Goal: Task Accomplishment & Management: Use online tool/utility

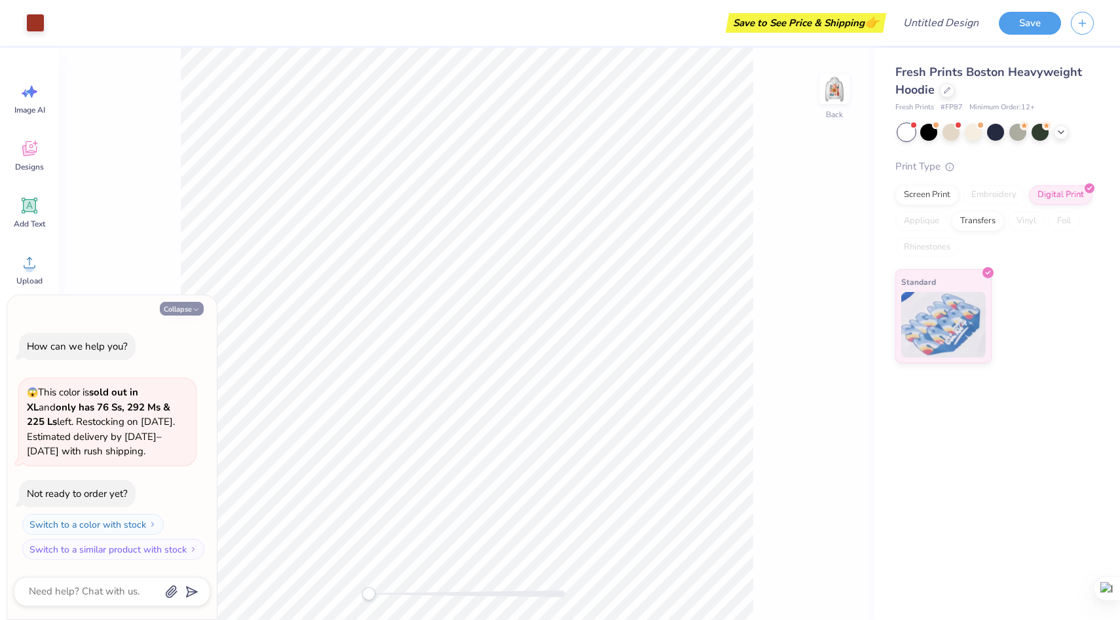
click at [193, 309] on icon "button" at bounding box center [196, 310] width 8 height 8
type textarea "x"
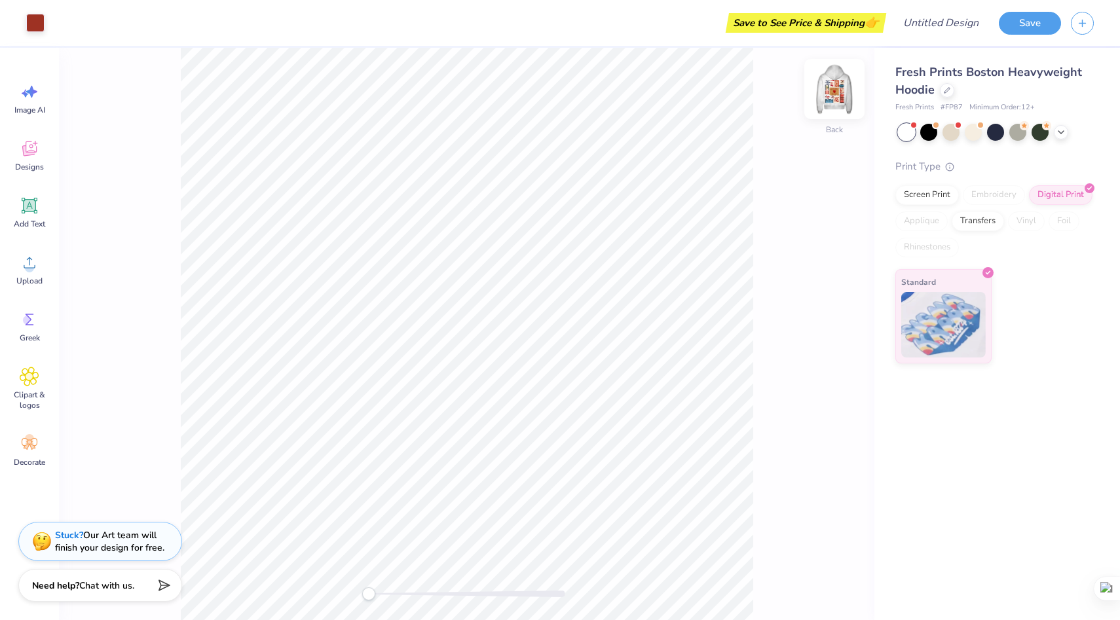
click at [833, 94] on img at bounding box center [834, 89] width 52 height 52
click at [841, 89] on img at bounding box center [834, 89] width 52 height 52
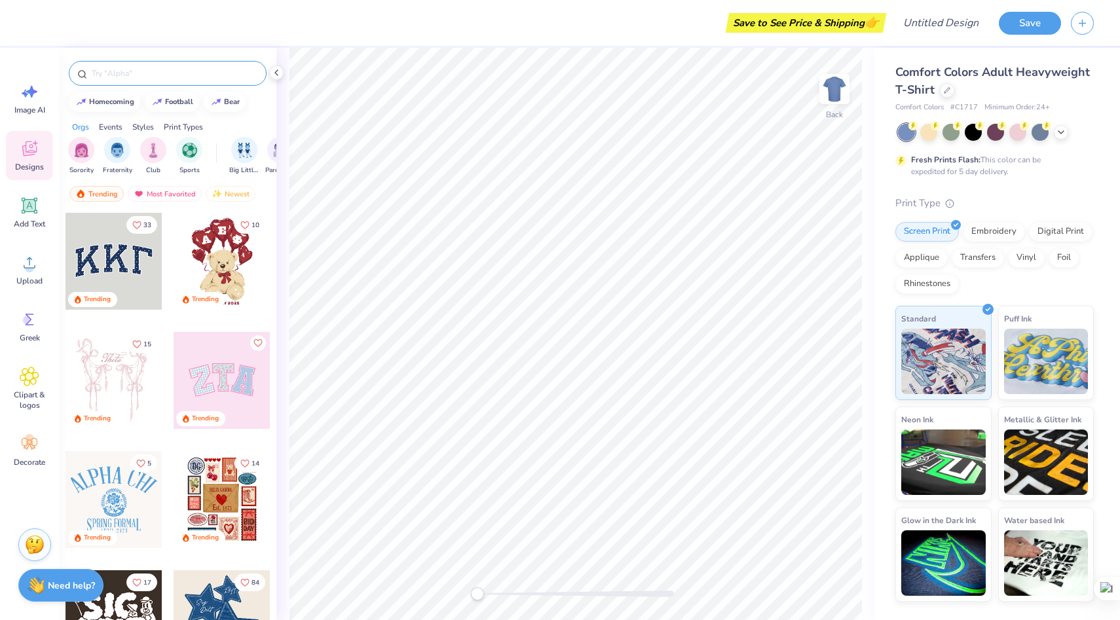
click at [150, 77] on input "text" at bounding box center [174, 73] width 168 height 13
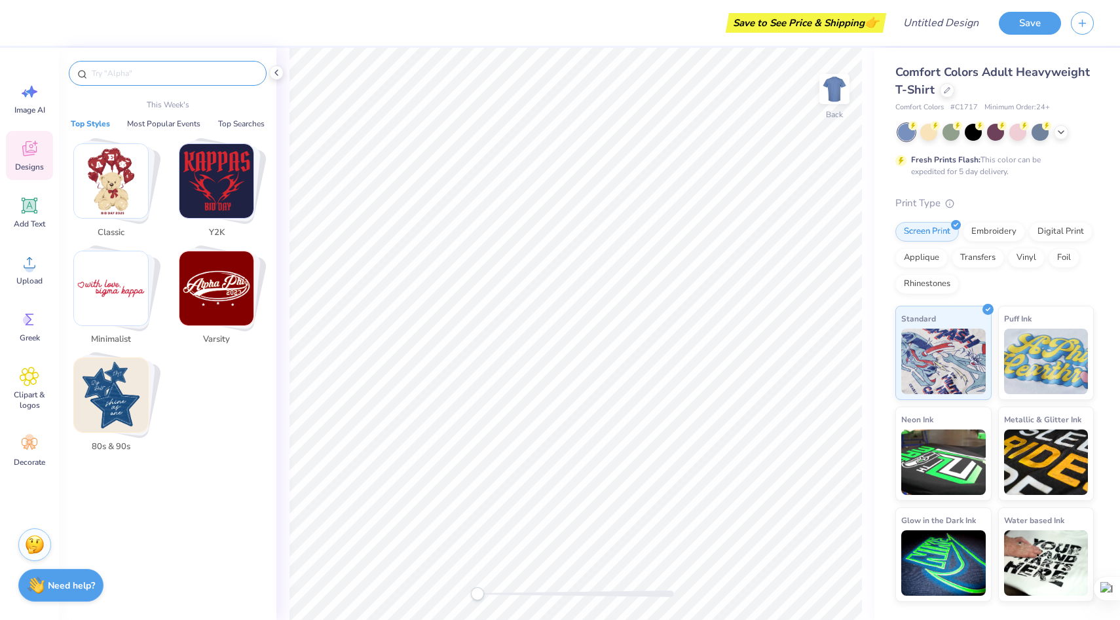
click at [162, 73] on input "text" at bounding box center [174, 73] width 168 height 13
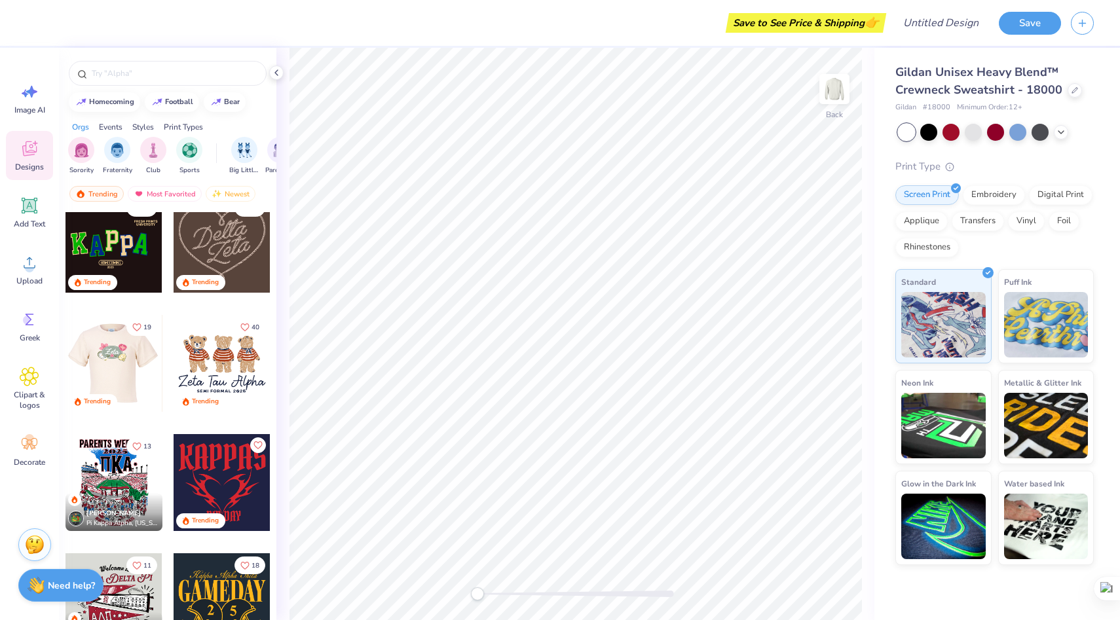
scroll to position [707, 0]
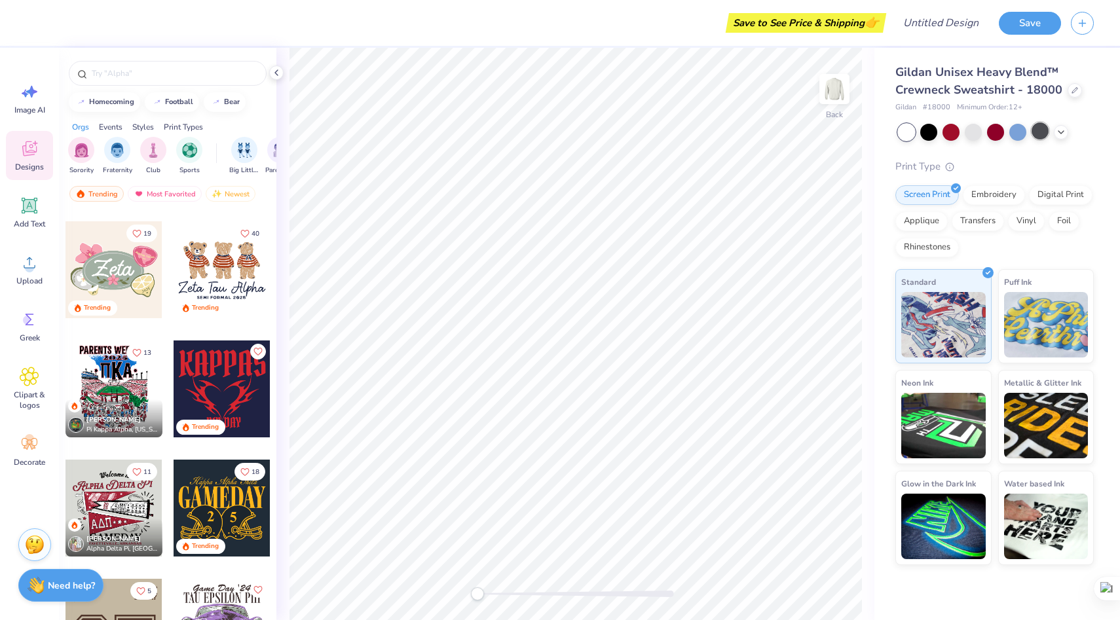
click at [1040, 129] on div at bounding box center [1040, 131] width 17 height 17
click at [906, 132] on div at bounding box center [906, 132] width 17 height 17
click at [932, 136] on div at bounding box center [928, 131] width 17 height 17
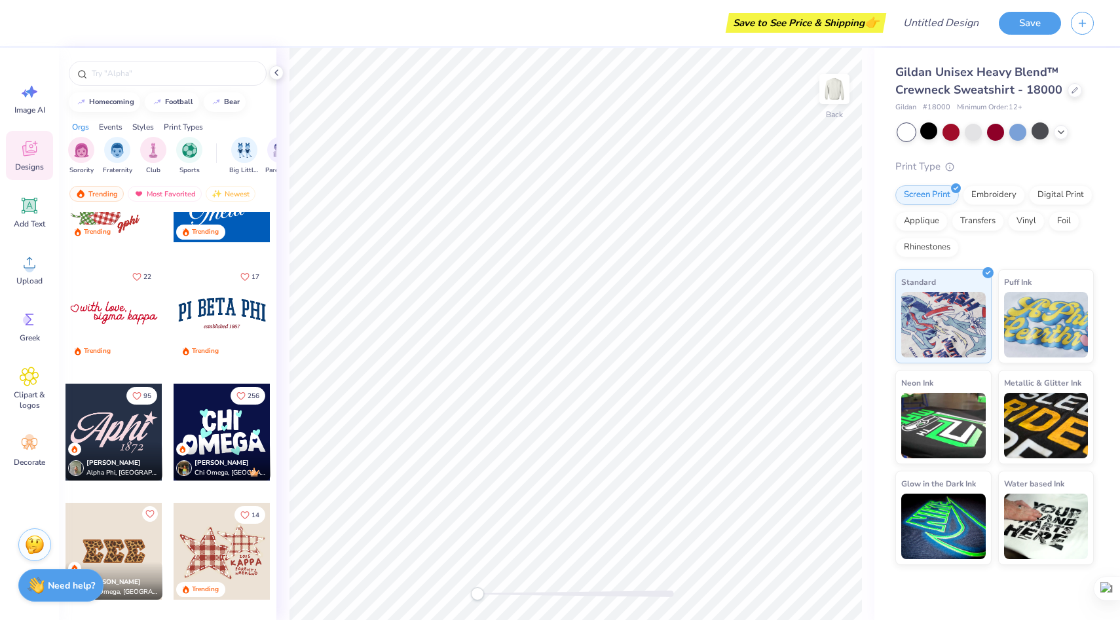
scroll to position [1517, 0]
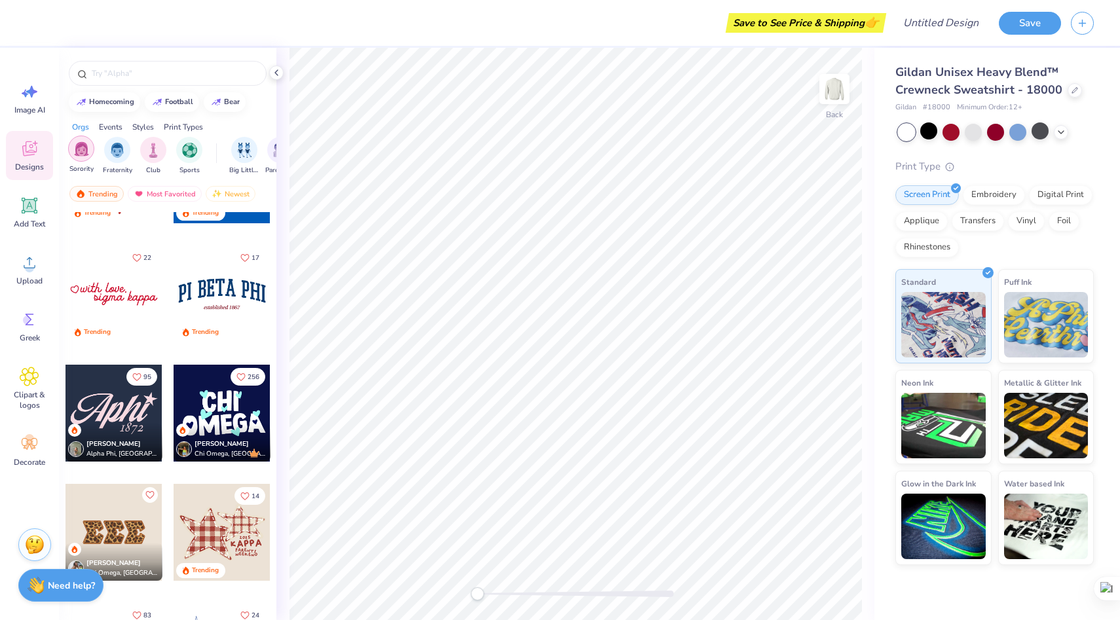
click at [85, 152] on img "filter for Sorority" at bounding box center [81, 149] width 15 height 15
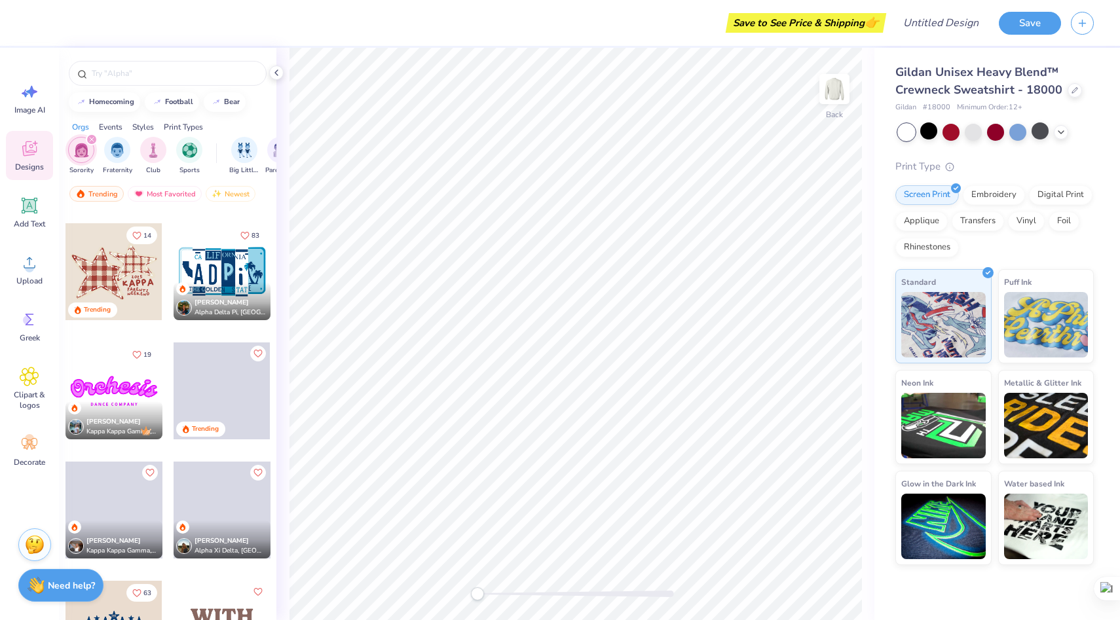
scroll to position [1755, 0]
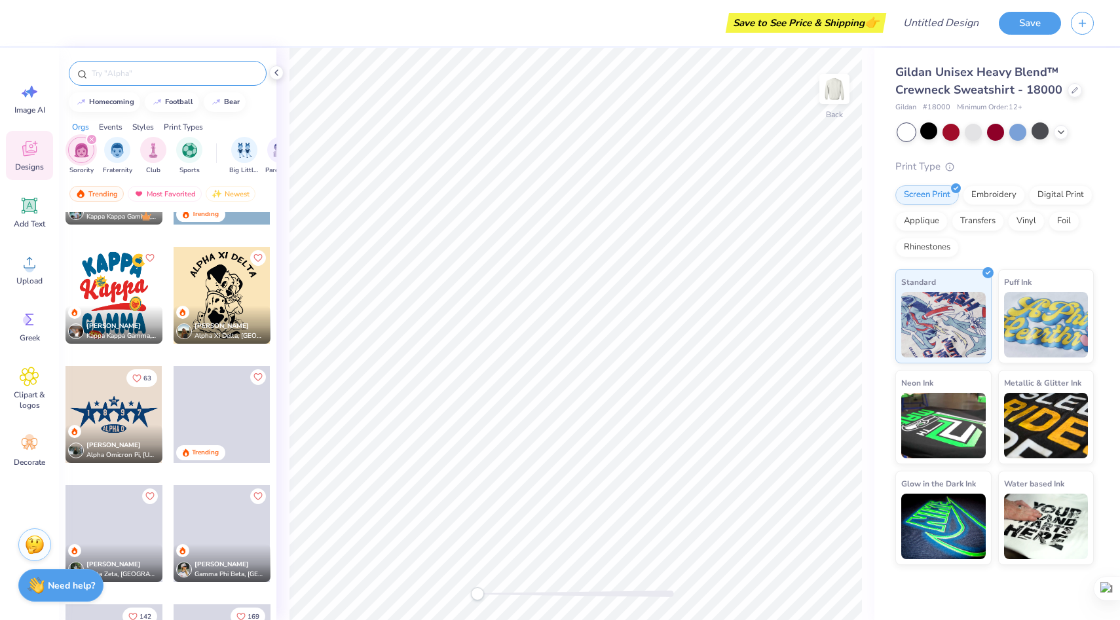
click at [187, 77] on input "text" at bounding box center [174, 73] width 168 height 13
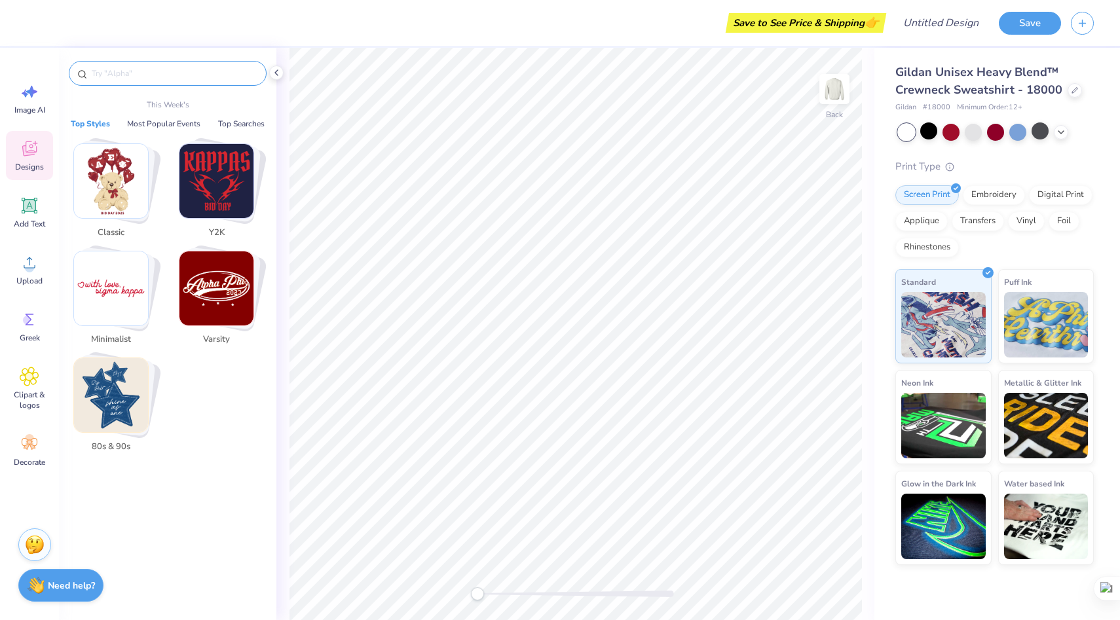
click at [128, 191] on img "Stack Card Button Classic" at bounding box center [111, 181] width 74 height 74
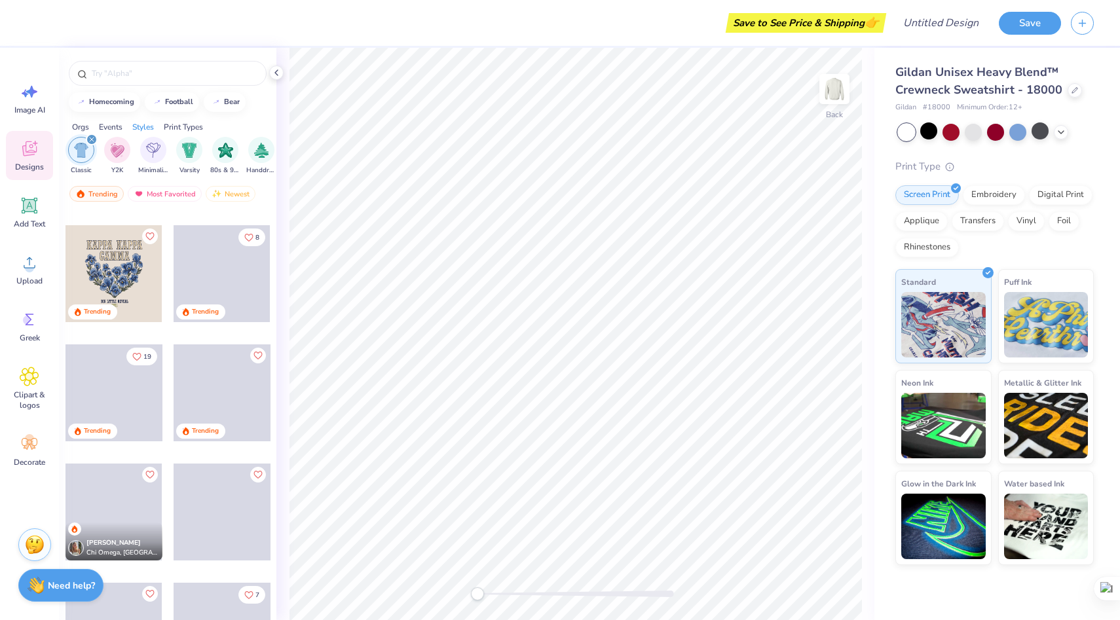
scroll to position [232, 0]
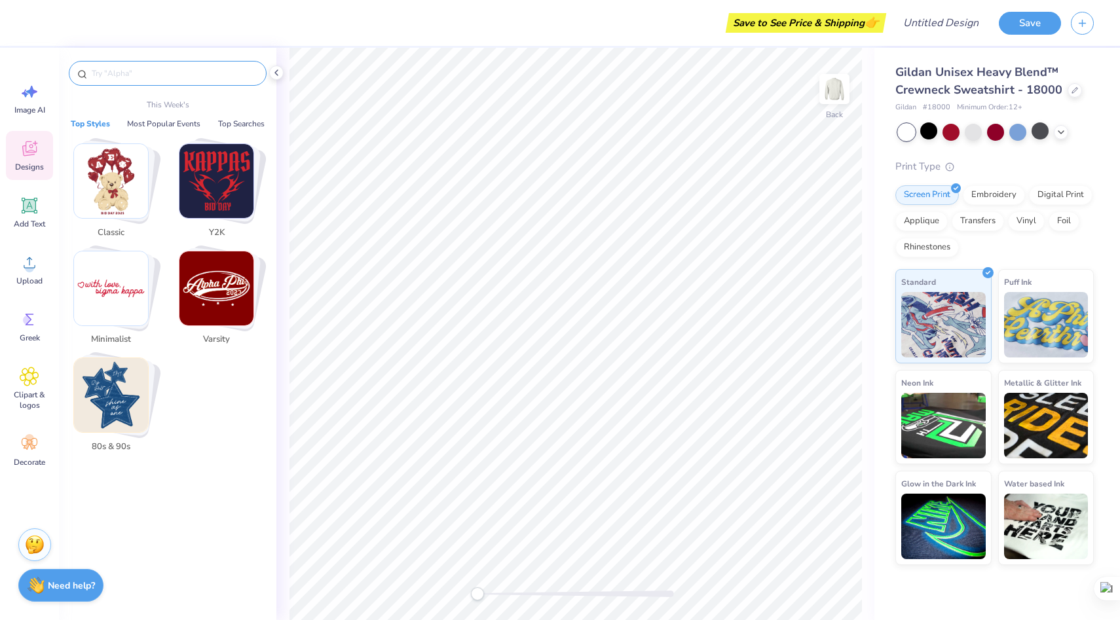
click at [200, 71] on input "text" at bounding box center [174, 73] width 168 height 13
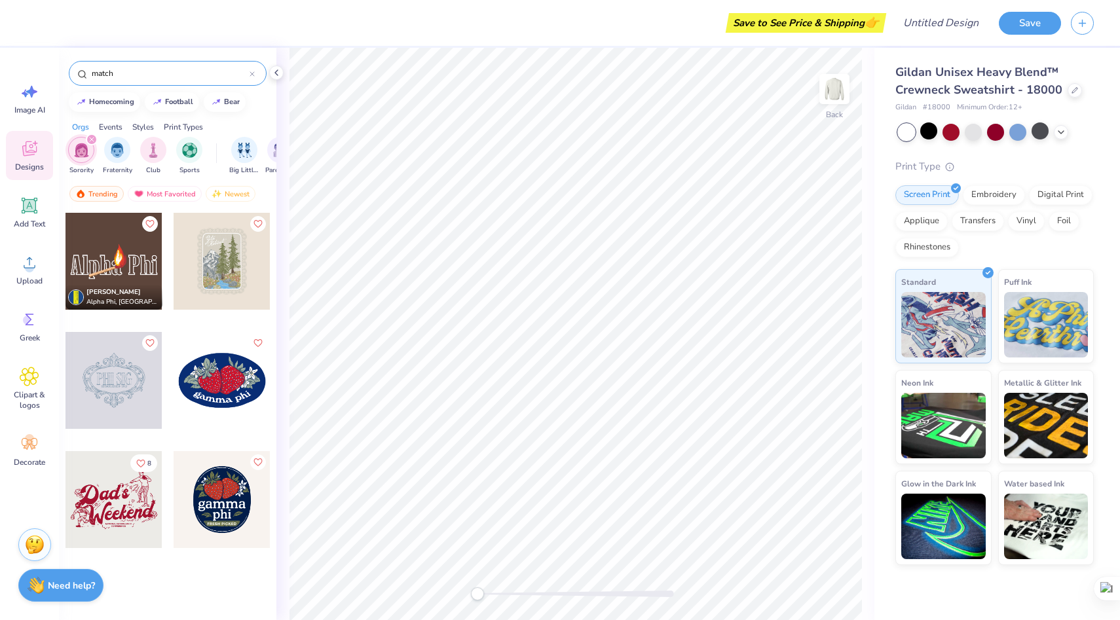
type input "match"
click at [256, 74] on div "match" at bounding box center [168, 73] width 198 height 25
click at [255, 74] on div "match" at bounding box center [168, 73] width 198 height 25
click at [252, 74] on icon at bounding box center [252, 74] width 4 height 4
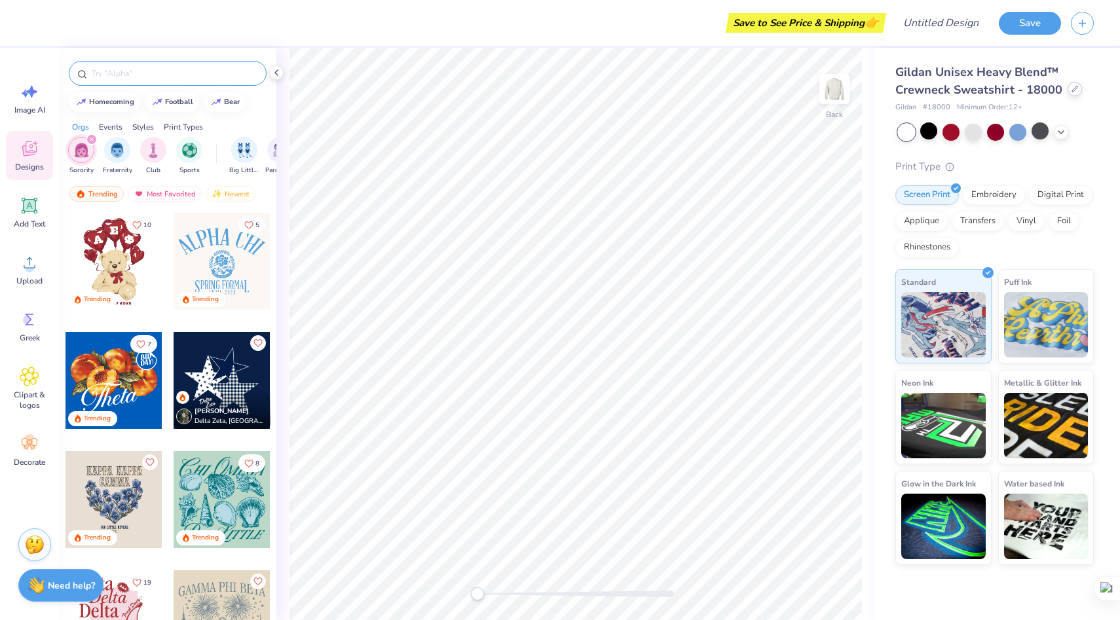
click at [1072, 92] on icon at bounding box center [1075, 89] width 7 height 7
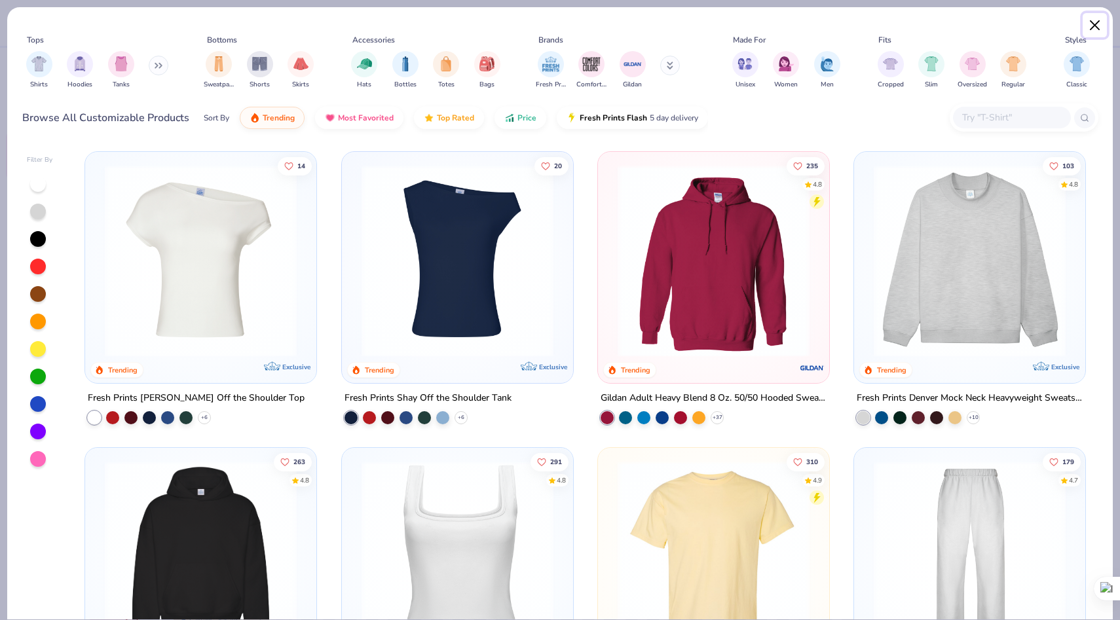
click at [1097, 20] on button "Close" at bounding box center [1095, 25] width 25 height 25
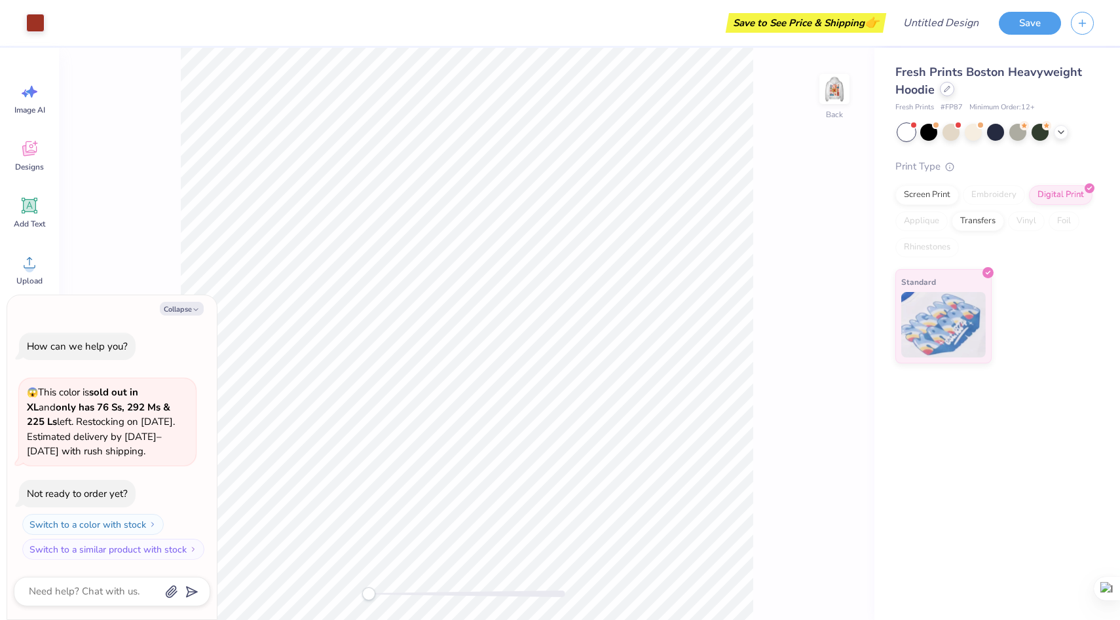
click at [949, 92] on div at bounding box center [947, 89] width 14 height 14
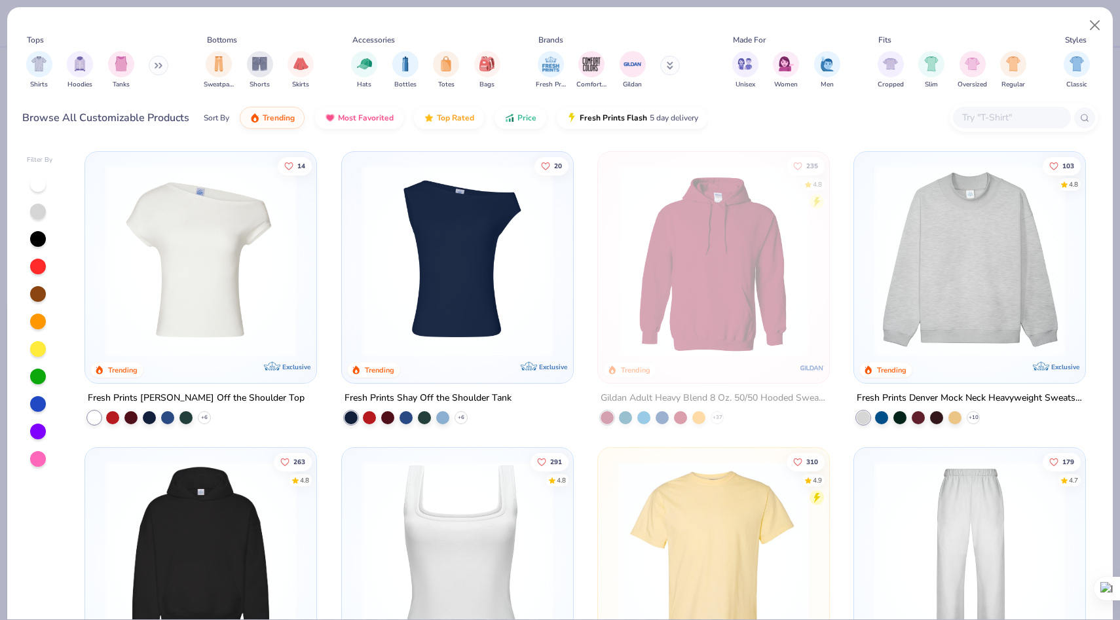
click at [159, 69] on button at bounding box center [159, 66] width 20 height 20
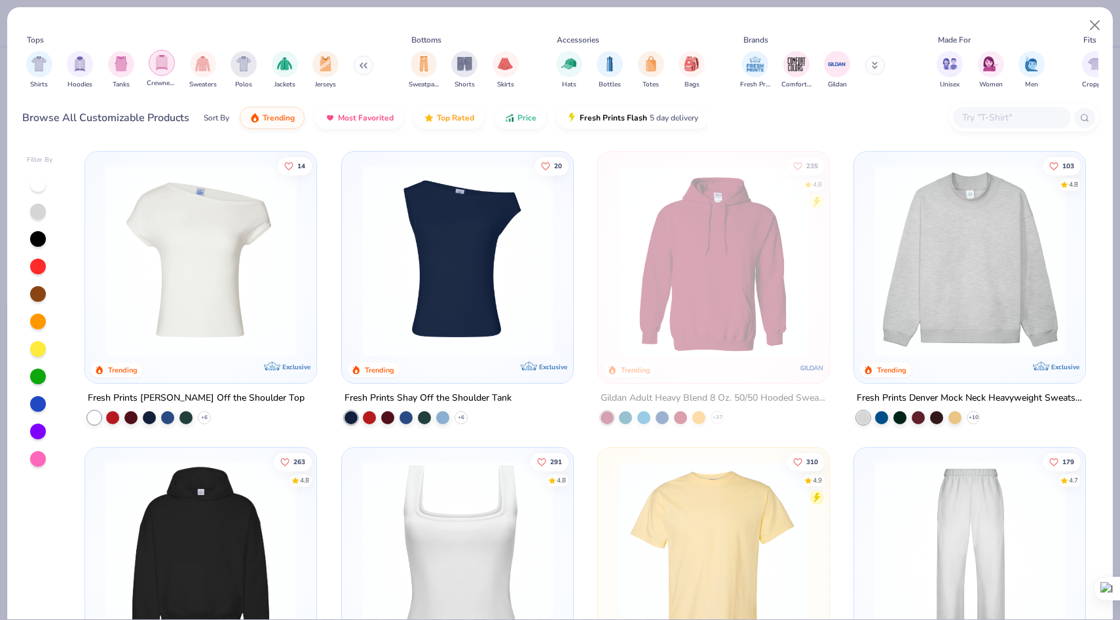
click at [168, 68] on img "filter for Crewnecks" at bounding box center [162, 62] width 14 height 15
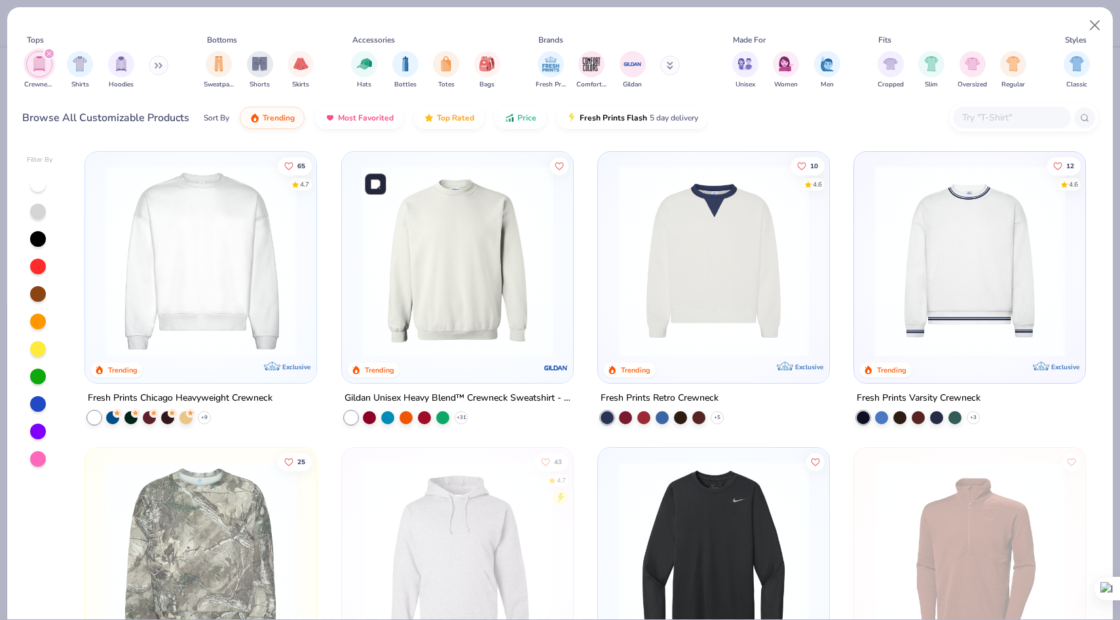
click at [450, 281] on img at bounding box center [457, 261] width 205 height 192
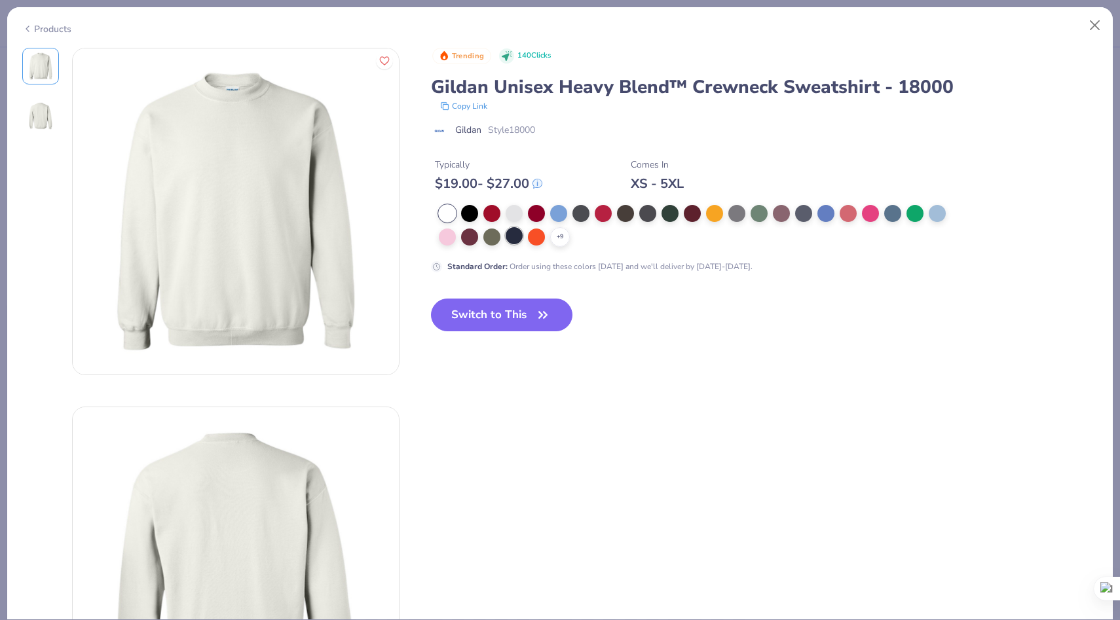
click at [517, 240] on div at bounding box center [514, 235] width 17 height 17
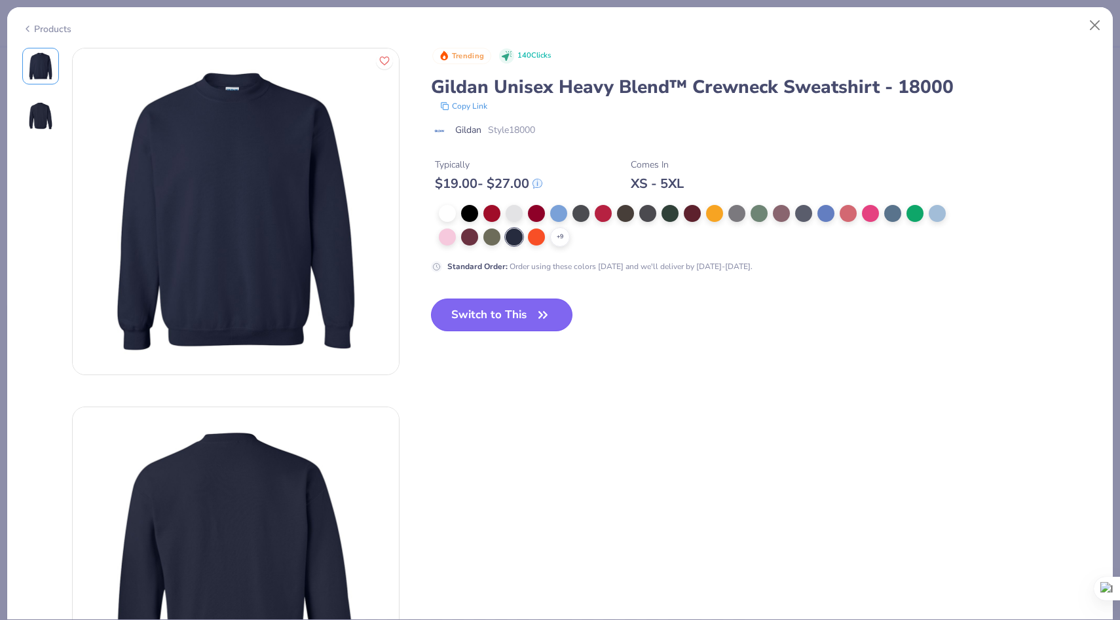
click at [506, 313] on button "Switch to This" at bounding box center [502, 315] width 142 height 33
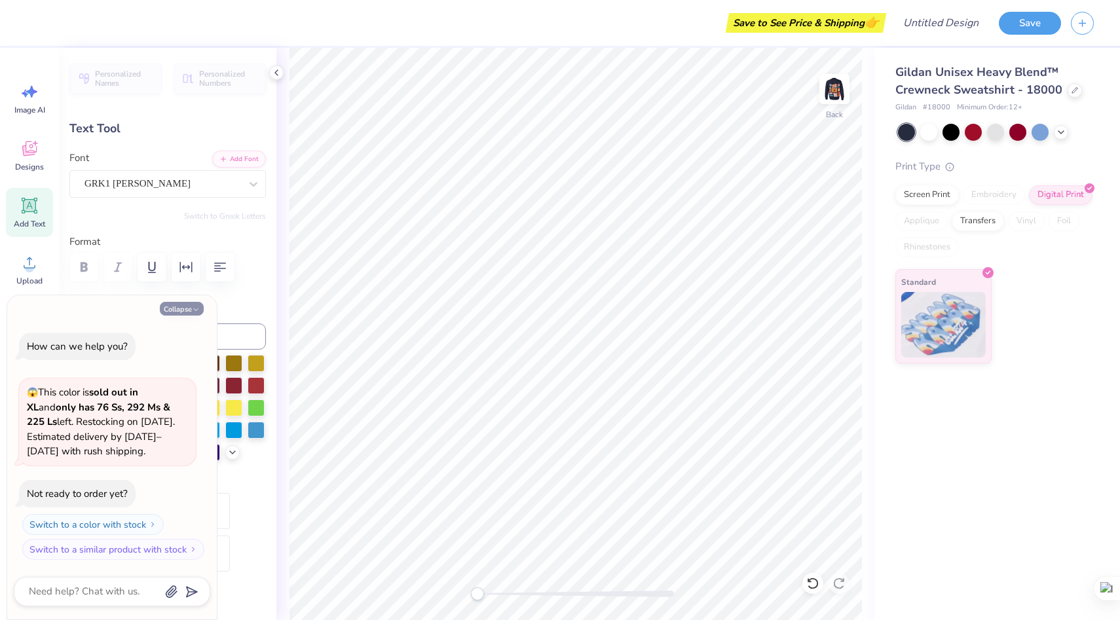
click at [189, 311] on button "Collapse" at bounding box center [182, 309] width 44 height 14
type textarea "x"
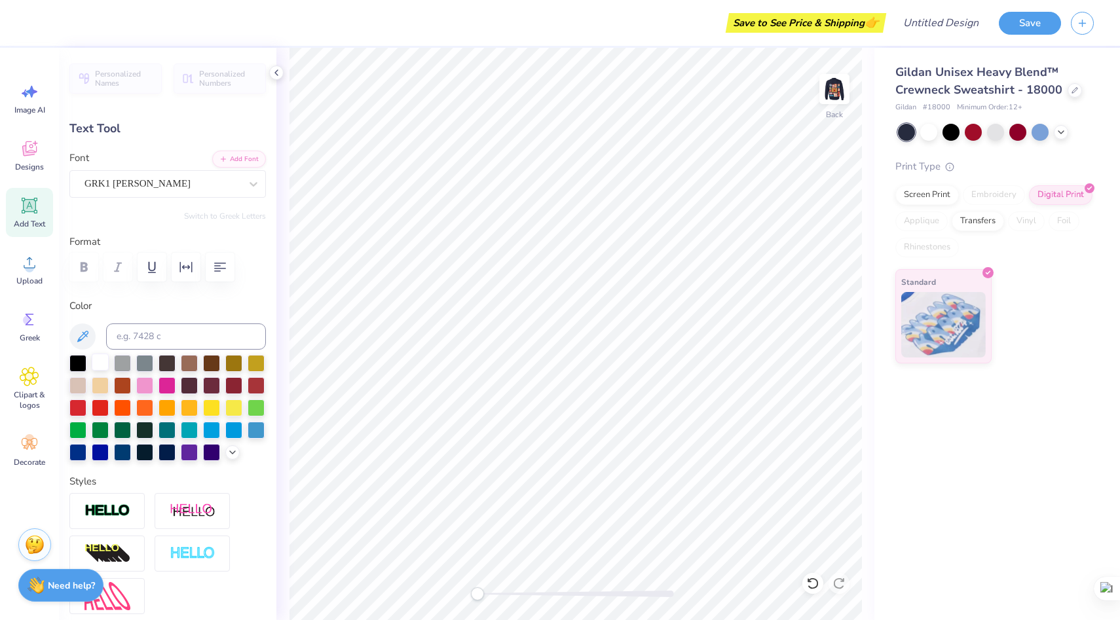
click at [100, 364] on div at bounding box center [100, 362] width 17 height 17
click at [841, 89] on img at bounding box center [834, 89] width 52 height 52
click at [813, 580] on icon at bounding box center [812, 583] width 13 height 13
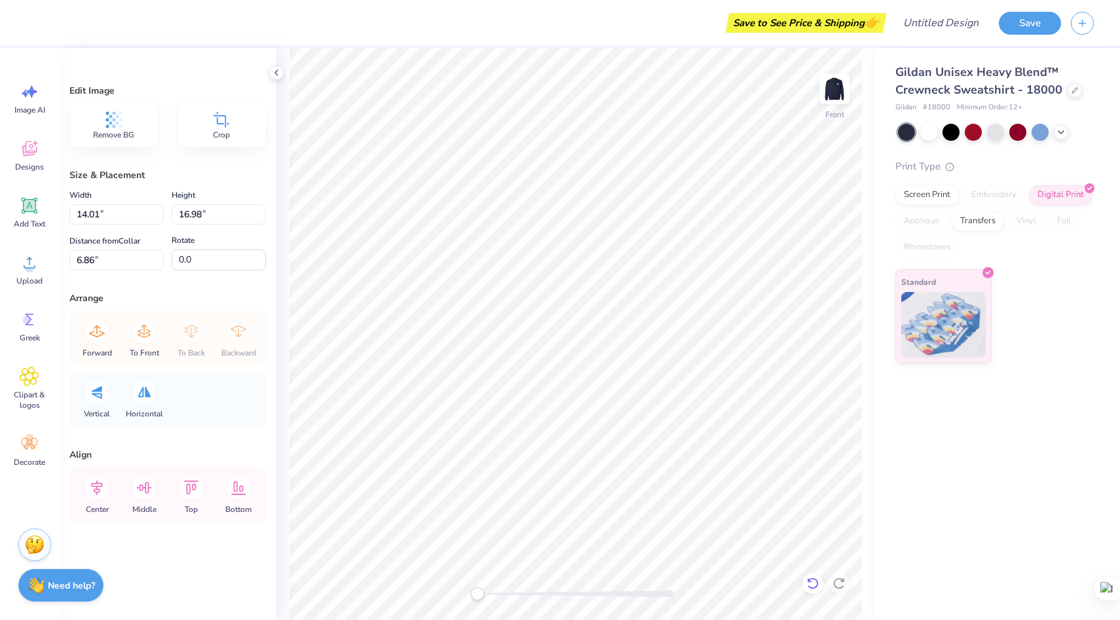
click at [811, 580] on icon at bounding box center [812, 583] width 13 height 13
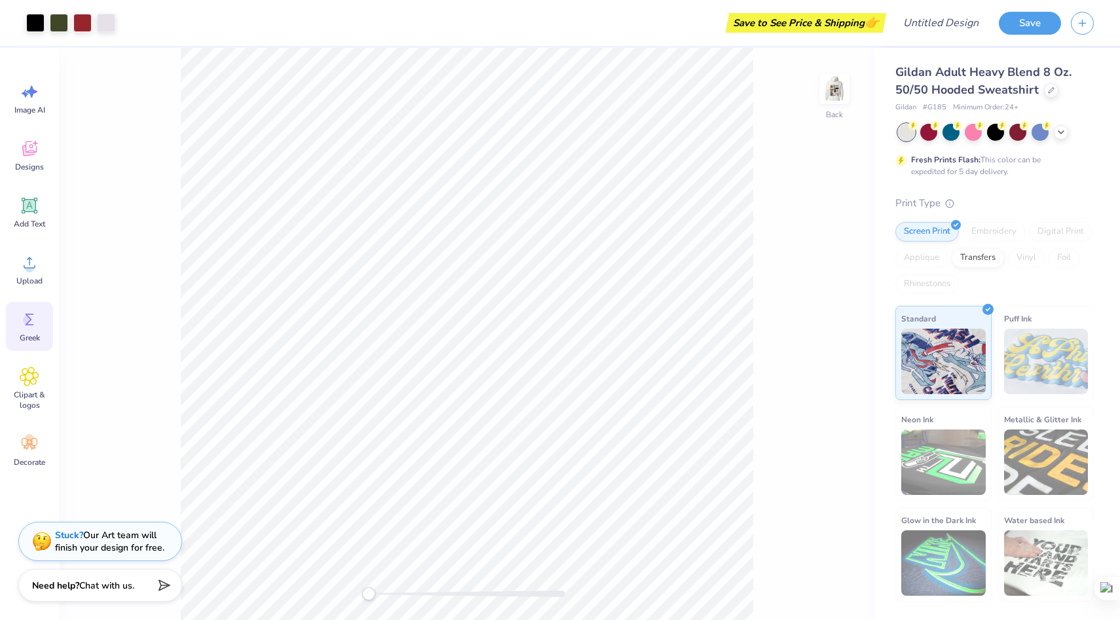
click at [24, 327] on icon at bounding box center [30, 320] width 20 height 20
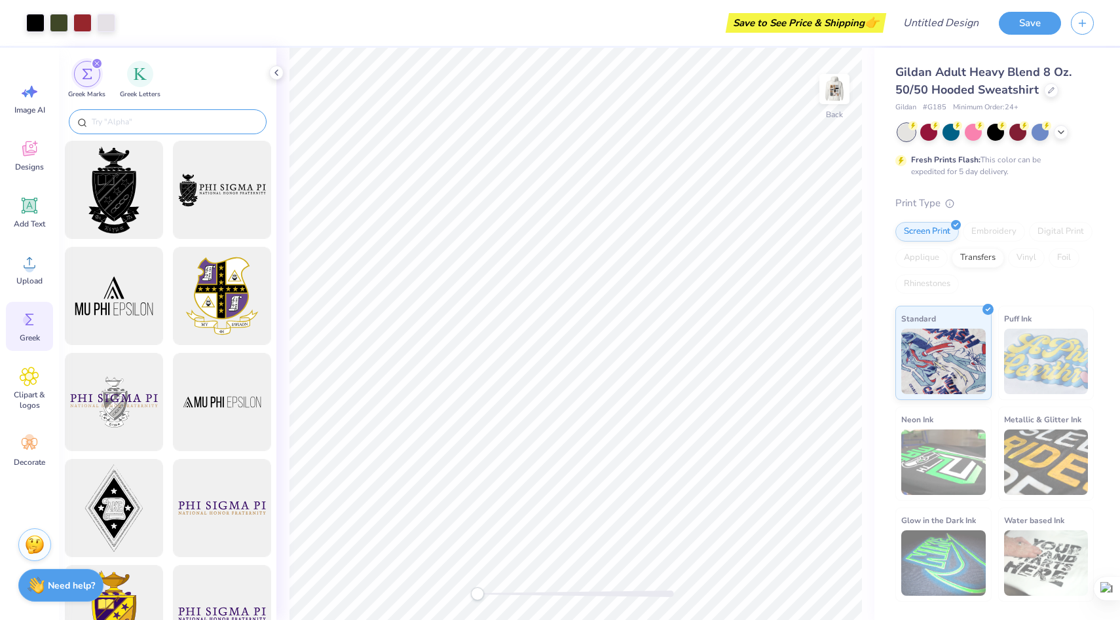
click at [181, 117] on input "text" at bounding box center [174, 121] width 168 height 13
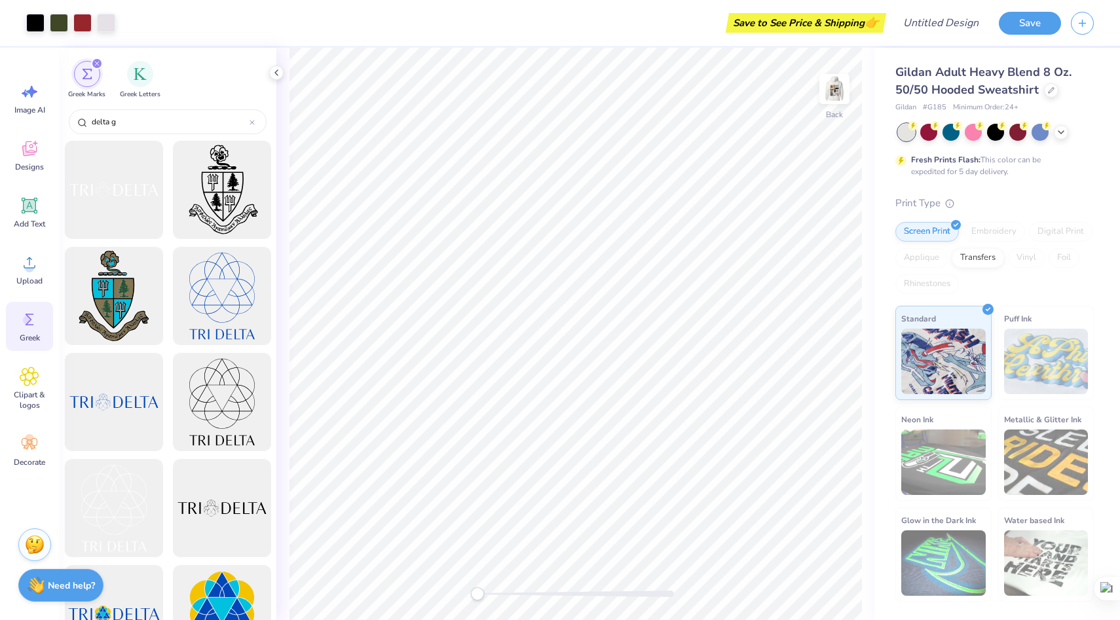
type input "delta ga"
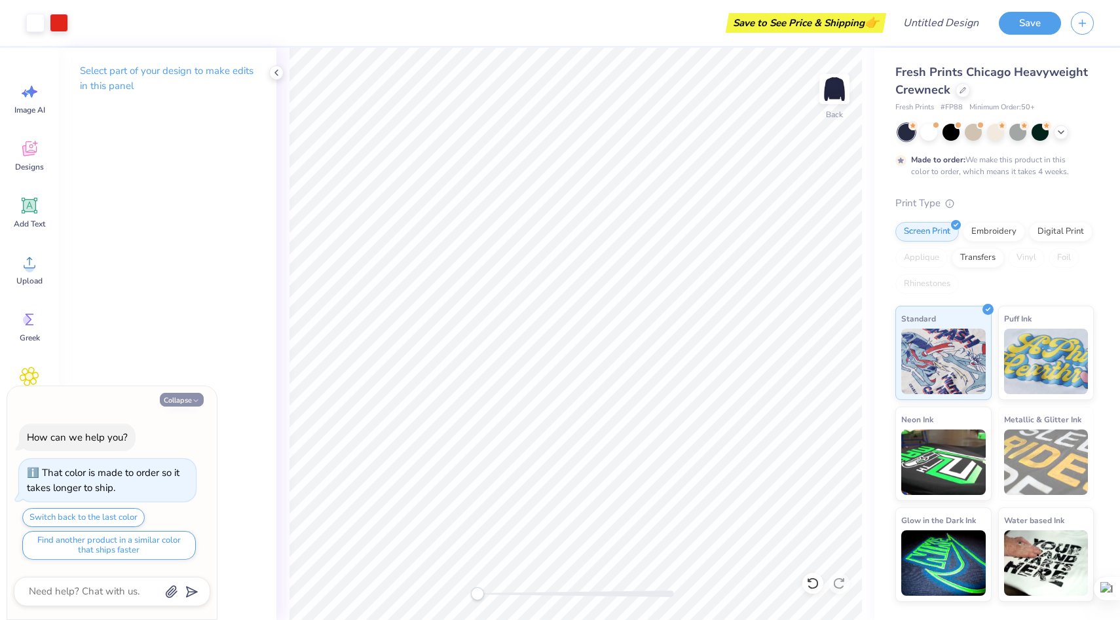
click at [193, 396] on button "Collapse" at bounding box center [182, 400] width 44 height 14
type textarea "x"
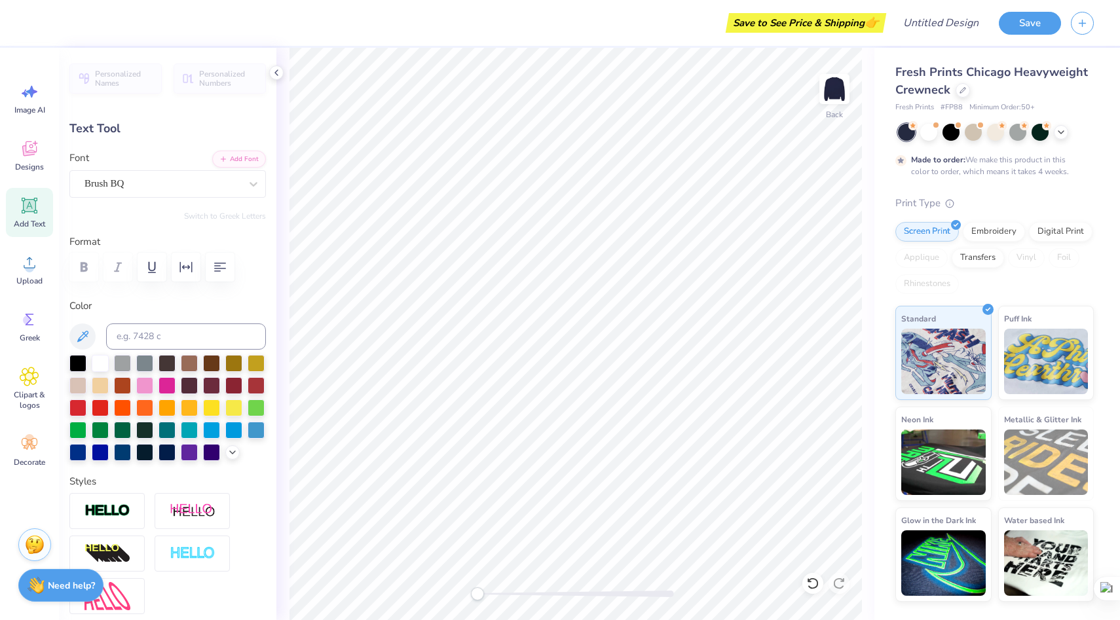
type textarea "Delta Gamma"
click at [810, 590] on icon at bounding box center [812, 583] width 13 height 13
type textarea "b"
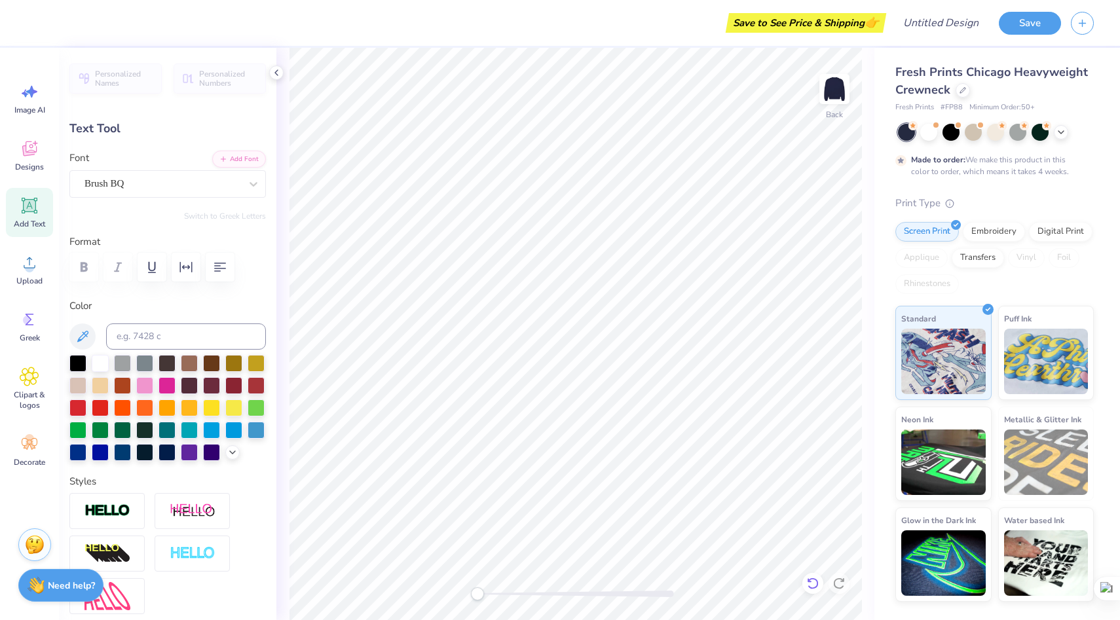
type textarea "delta gamma"
click at [875, 228] on div "Fresh Prints Chicago Heavyweight Crewneck Fresh Prints # FP88 Minimum Order: 50…" at bounding box center [998, 325] width 246 height 554
type input "3.04"
type input "0.70"
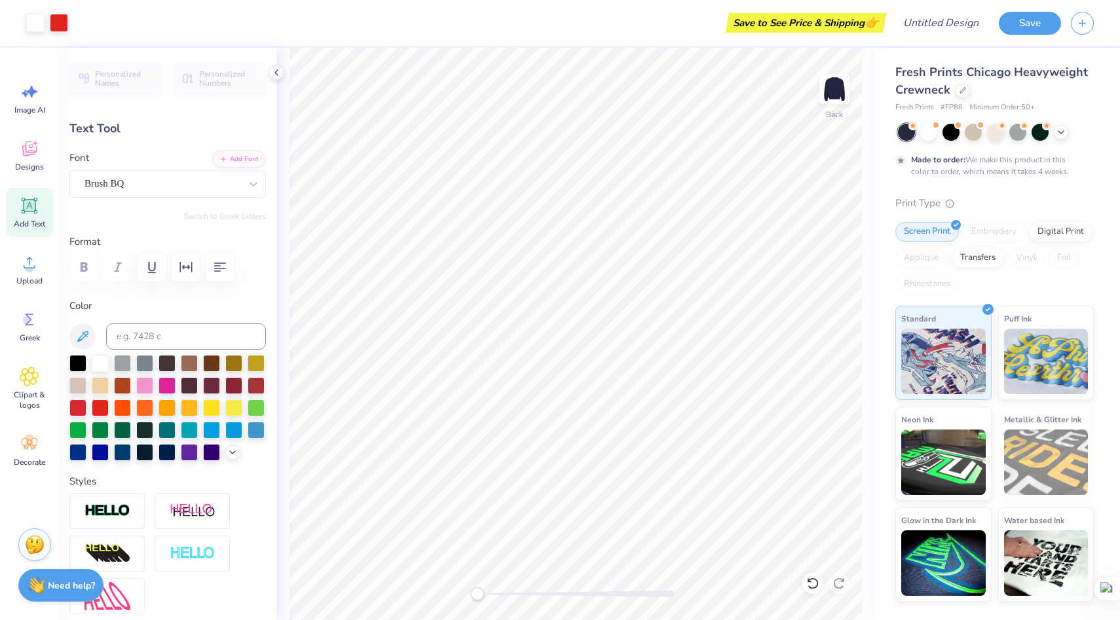
type input "3.82"
type textarea "p"
type textarea "delta gamma"
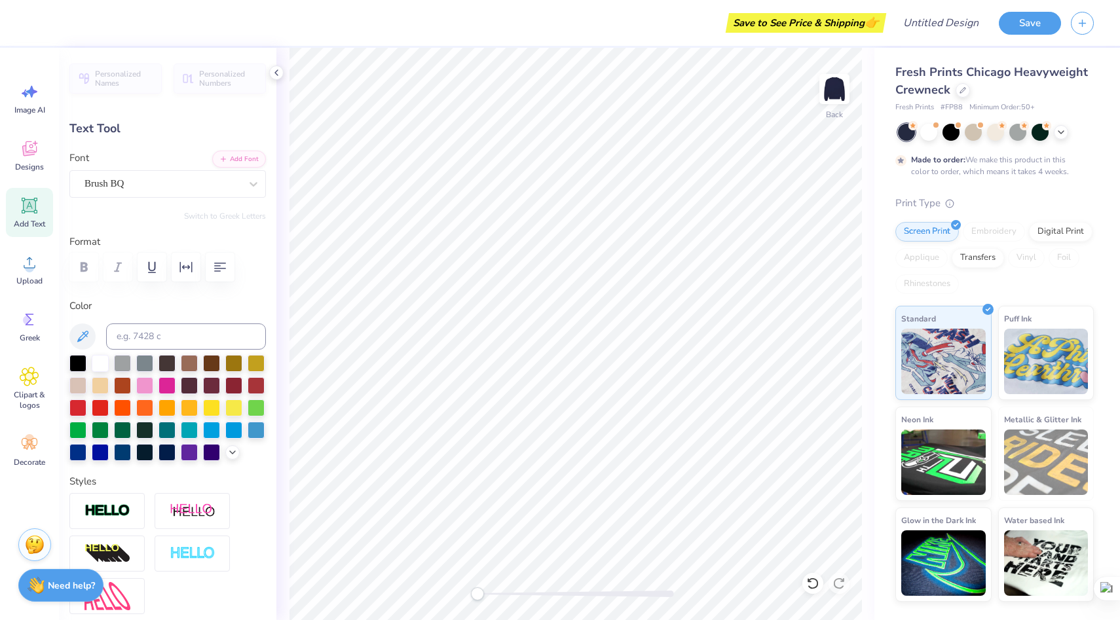
click at [880, 176] on div "Fresh Prints Chicago Heavyweight Crewneck Fresh Prints # FP88 Minimum Order: 50…" at bounding box center [998, 325] width 246 height 554
type input "1.41"
type input "1.05"
type input "4.38"
type textarea "6"
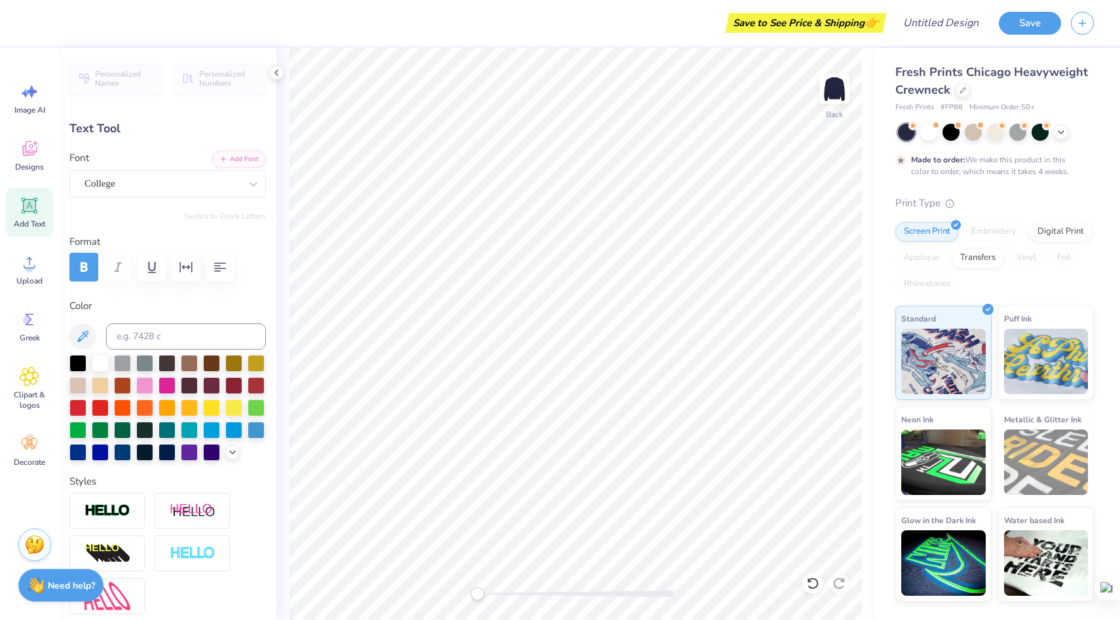
type textarea "73"
type input "0.90"
type input "5.64"
type input "11.64"
type input "-90.0"
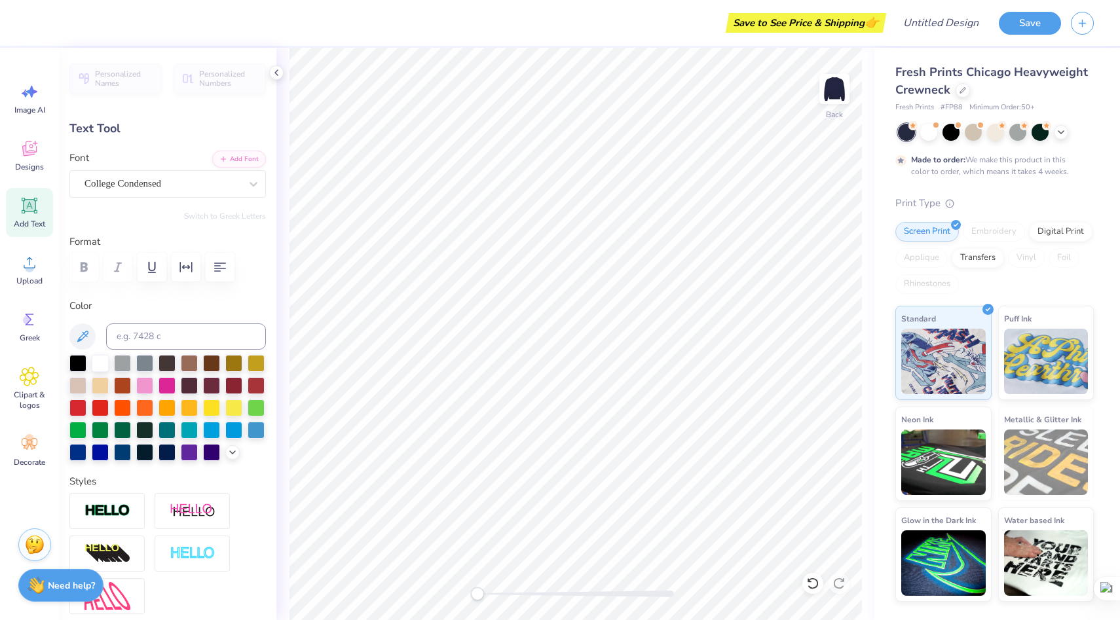
scroll to position [0, 0]
type textarea "P"
type textarea "delta gamma"
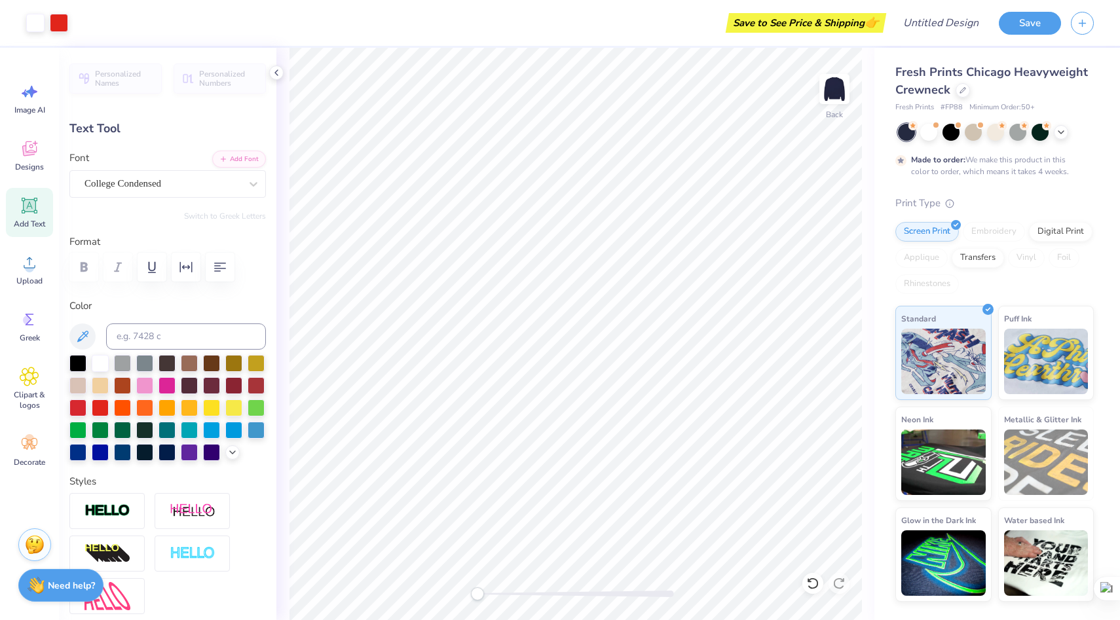
type input "0.0"
type input "13.11"
type input "2.57"
type input "5.84"
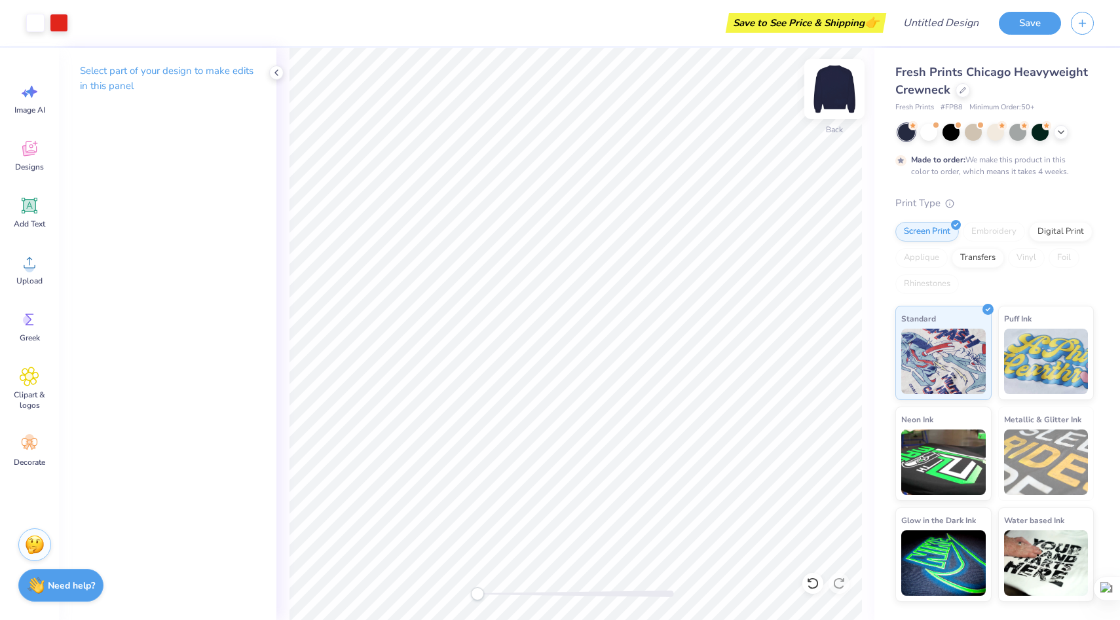
click at [839, 86] on img at bounding box center [834, 89] width 52 height 52
click at [845, 98] on img at bounding box center [834, 89] width 52 height 52
